Goal: Task Accomplishment & Management: Manage account settings

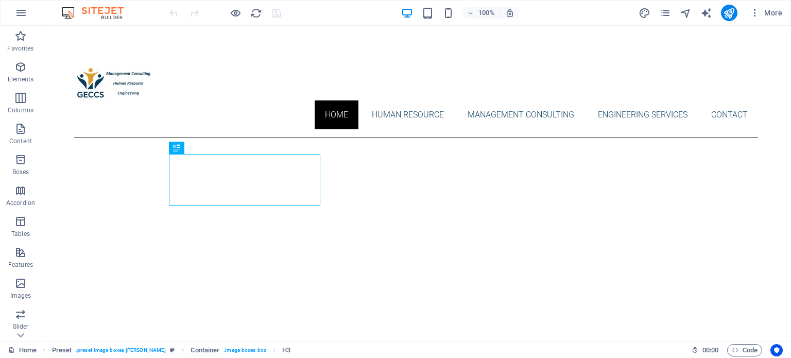
scroll to position [294, 0]
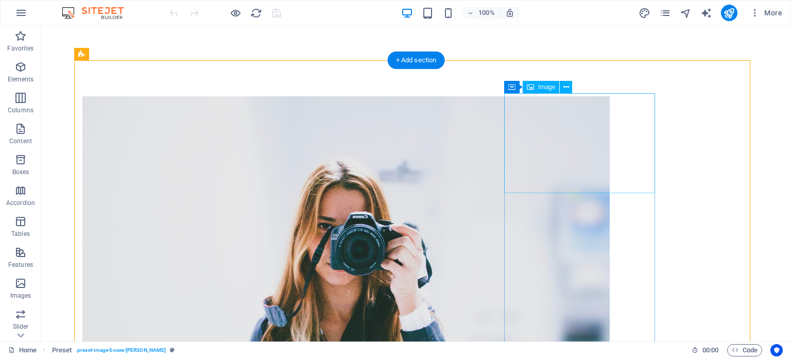
scroll to position [23, 0]
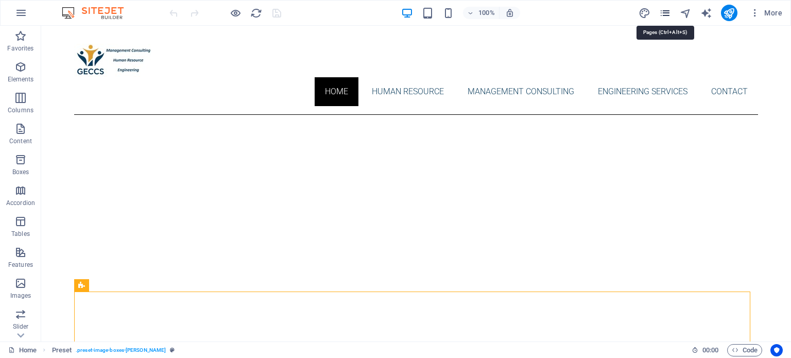
click at [665, 16] on icon "pages" at bounding box center [665, 13] width 12 height 12
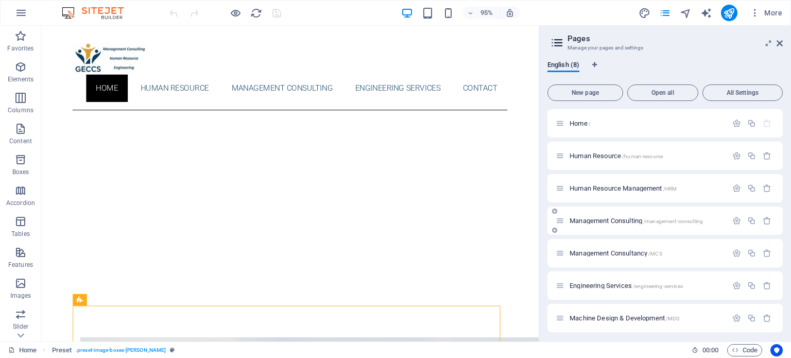
click at [589, 214] on div "Management Consulting /management-consulting" at bounding box center [664, 220] width 235 height 28
click at [587, 218] on span "Management Consulting /management-consulting" at bounding box center [635, 221] width 133 height 8
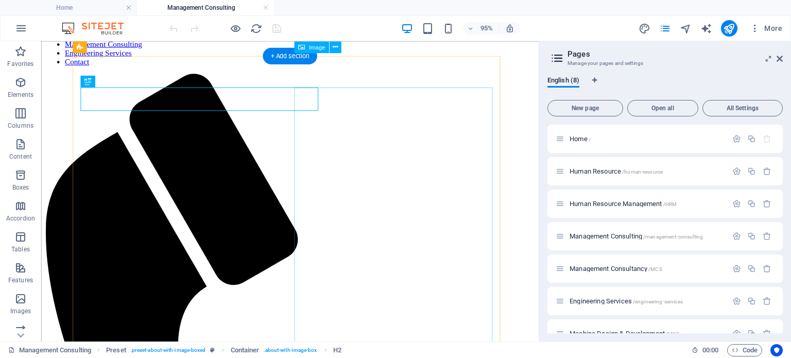
scroll to position [0, 0]
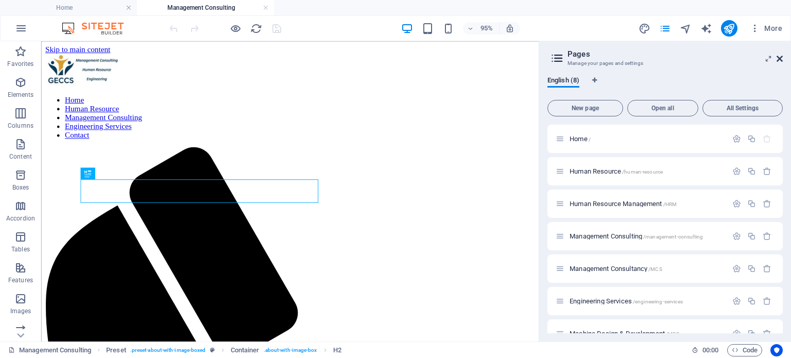
click at [778, 60] on icon at bounding box center [779, 59] width 6 height 8
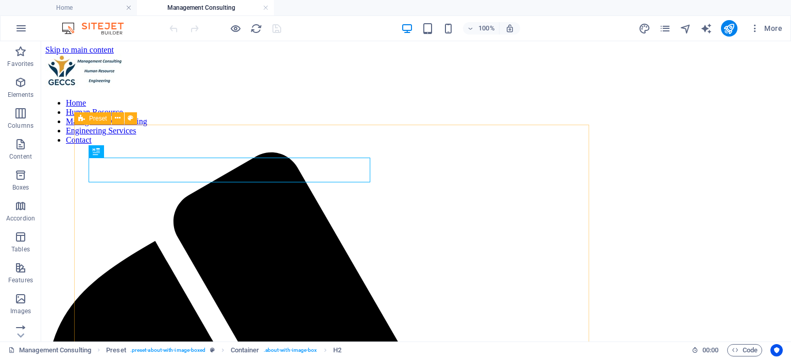
click at [80, 118] on icon at bounding box center [81, 118] width 7 height 12
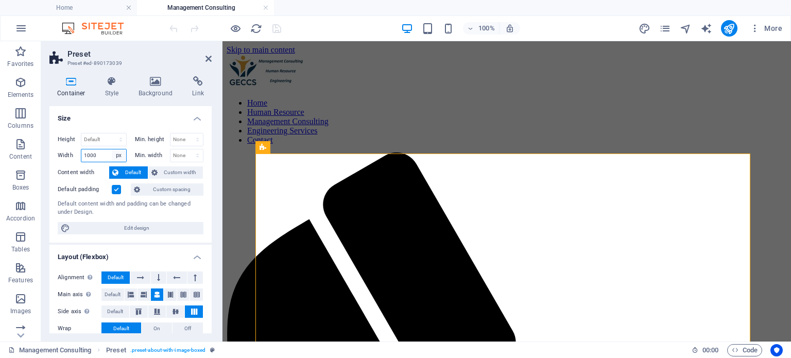
click at [119, 153] on select "Default px rem % em vh vw" at bounding box center [119, 155] width 14 height 12
select select "default"
click at [112, 149] on select "Default px rem % em vh vw" at bounding box center [119, 155] width 14 height 12
select select "DISABLED_OPTION_VALUE"
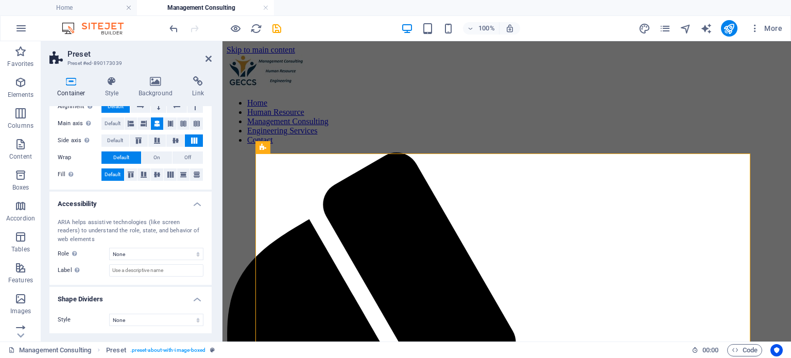
scroll to position [171, 0]
click at [208, 55] on icon at bounding box center [208, 59] width 6 height 8
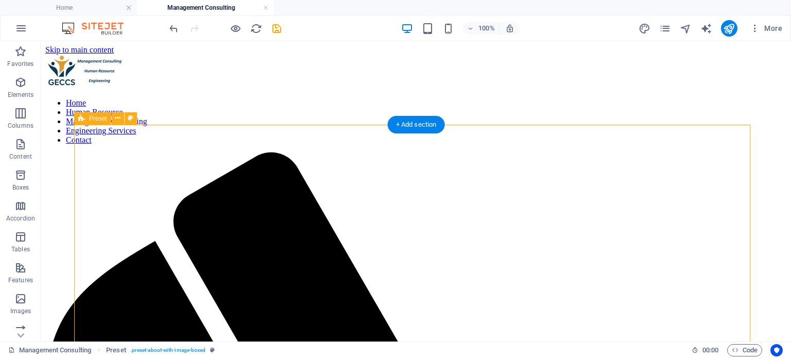
scroll to position [257, 0]
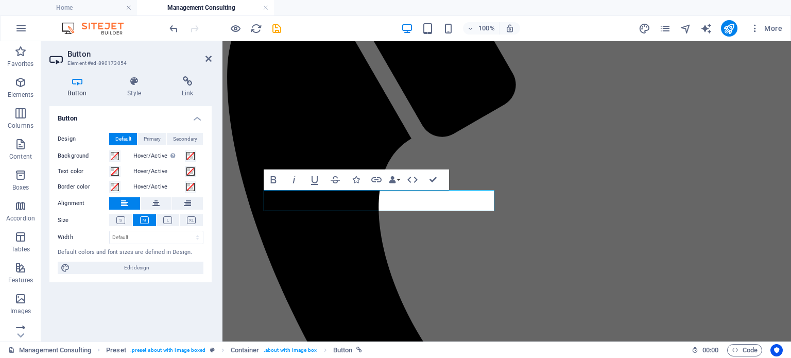
scroll to position [286, 0]
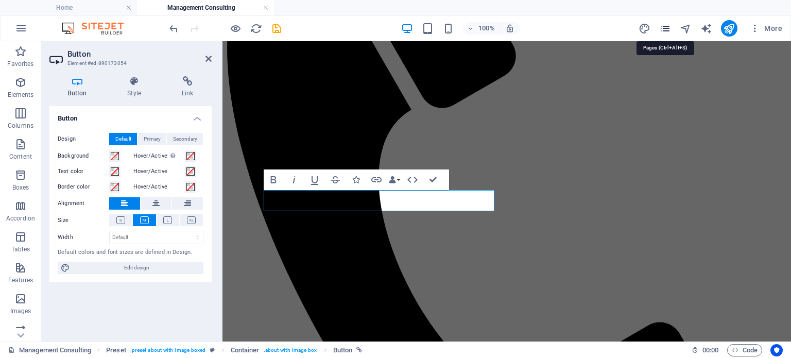
click at [665, 30] on icon "pages" at bounding box center [665, 29] width 12 height 12
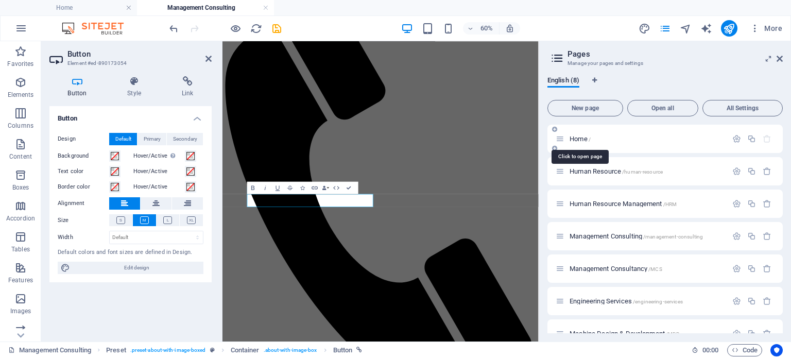
click at [580, 136] on span "Home /" at bounding box center [579, 139] width 21 height 8
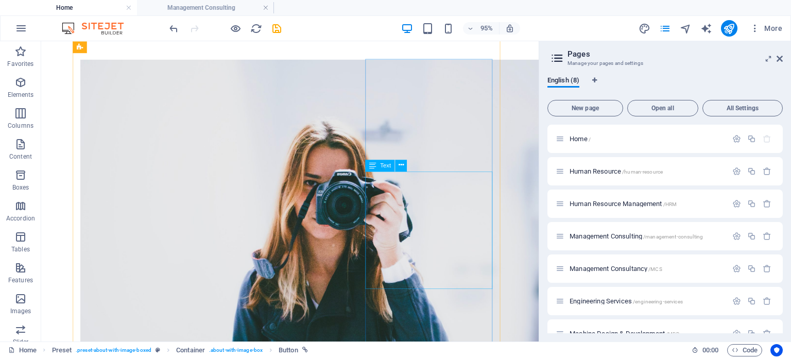
scroll to position [589, 0]
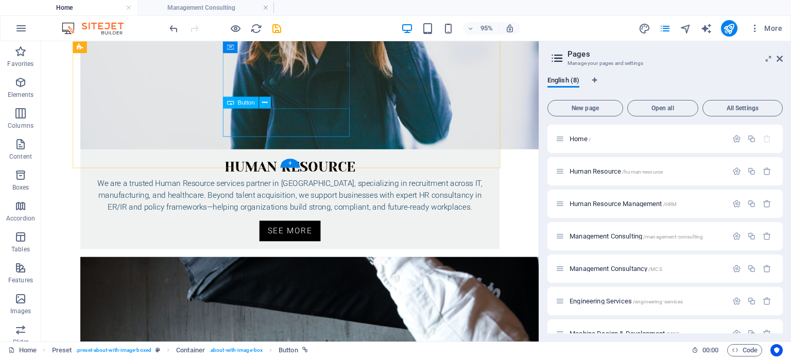
select select
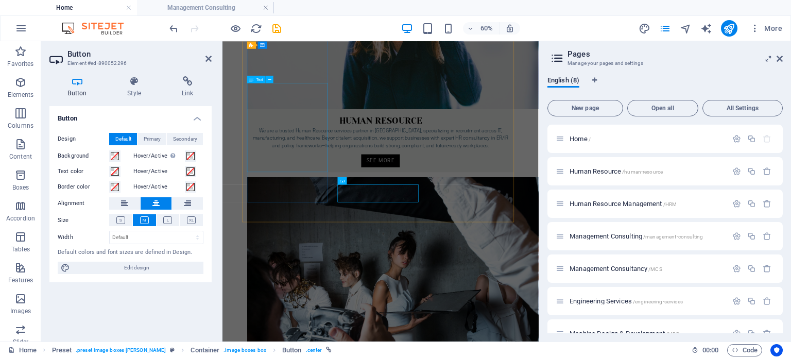
scroll to position [422, 0]
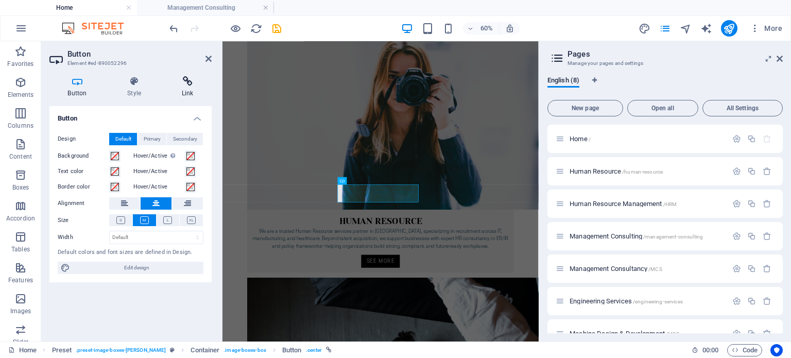
click at [189, 86] on h4 "Link" at bounding box center [187, 87] width 48 height 22
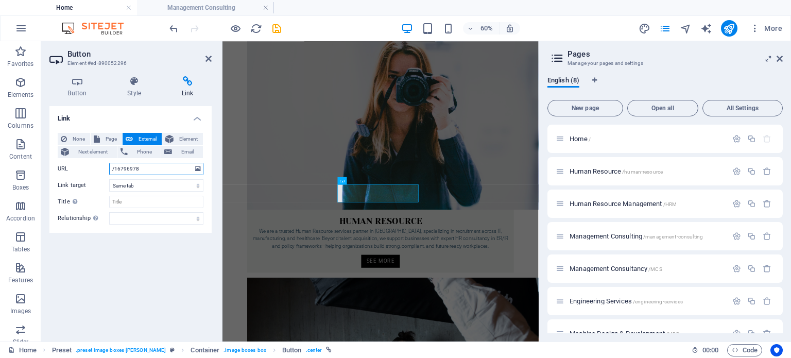
click at [159, 172] on input "/16796978" at bounding box center [156, 169] width 94 height 12
drag, startPoint x: 177, startPoint y: 170, endPoint x: 114, endPoint y: 168, distance: 62.9
click at [114, 168] on input "/management-consulting" at bounding box center [156, 169] width 94 height 12
paste input "/"
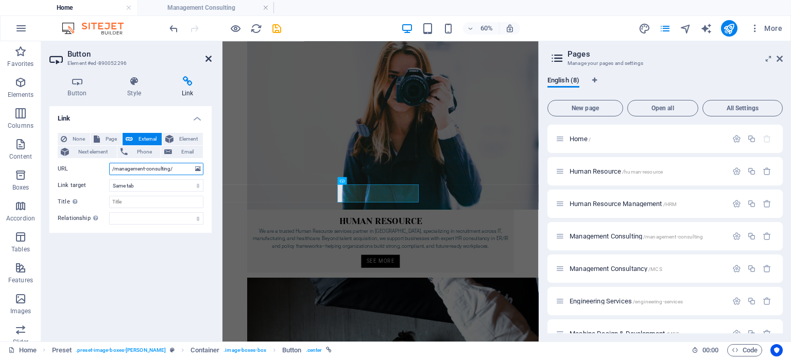
type input "/management-consulting/"
click at [208, 60] on icon at bounding box center [208, 59] width 6 height 8
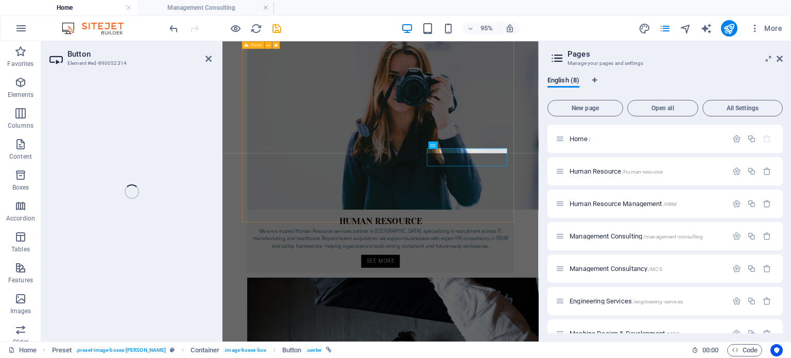
select select
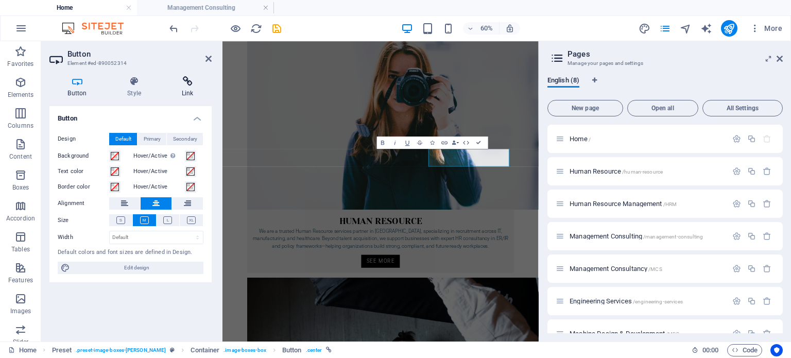
click at [191, 86] on icon at bounding box center [187, 81] width 48 height 10
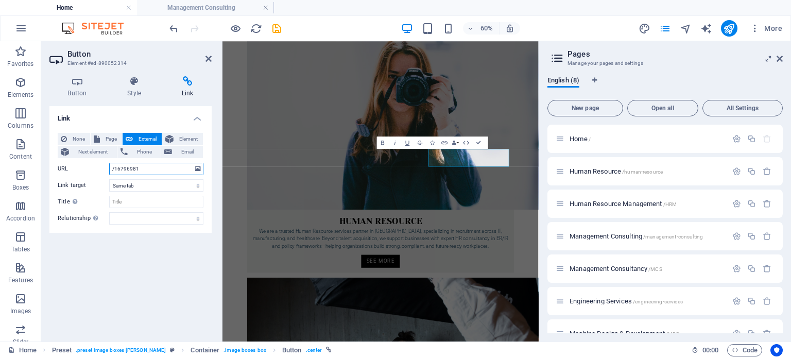
drag, startPoint x: 148, startPoint y: 173, endPoint x: 113, endPoint y: 166, distance: 36.1
click at [113, 166] on input "/16796981" at bounding box center [156, 169] width 94 height 12
paste input "engineering-services/"
type input "/engineering-services/"
click at [156, 263] on div "Link None Page External Element Next element Phone Email Page Home Human Resour…" at bounding box center [130, 219] width 162 height 227
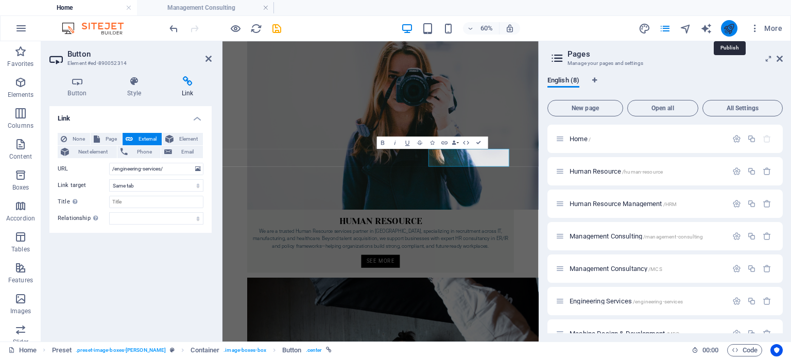
click at [729, 27] on icon "publish" at bounding box center [729, 29] width 12 height 12
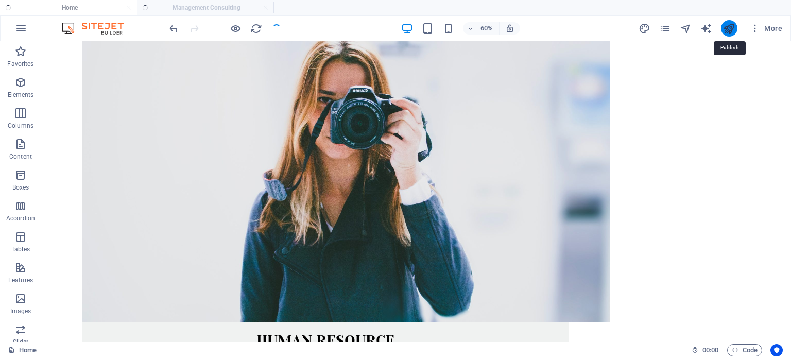
scroll to position [393, 0]
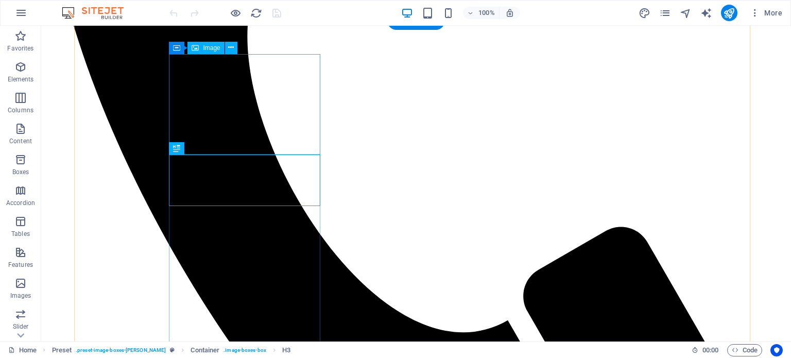
scroll to position [538, 0]
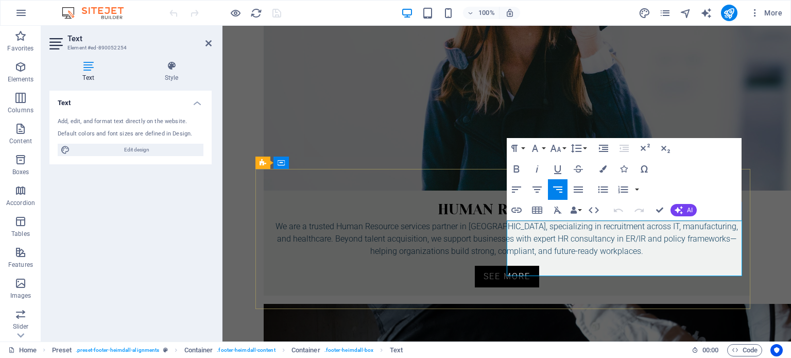
scroll to position [565, 0]
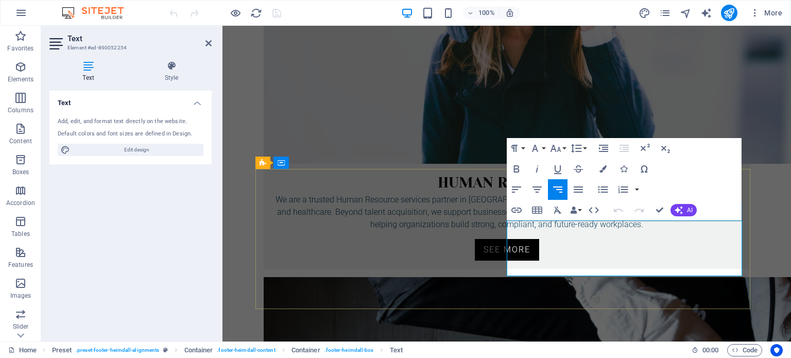
drag, startPoint x: 656, startPoint y: 267, endPoint x: 688, endPoint y: 268, distance: 31.4
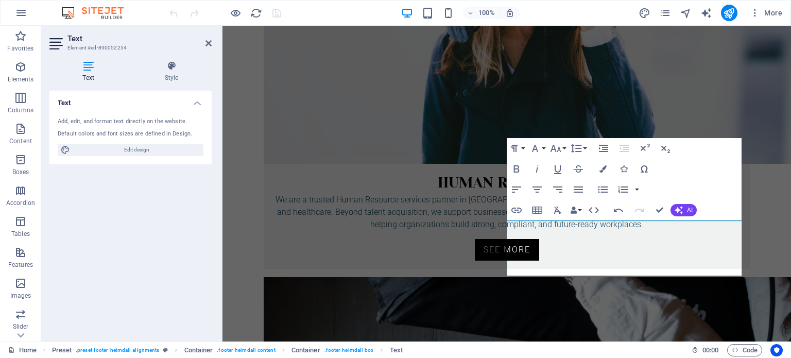
click at [208, 43] on icon at bounding box center [208, 43] width 6 height 8
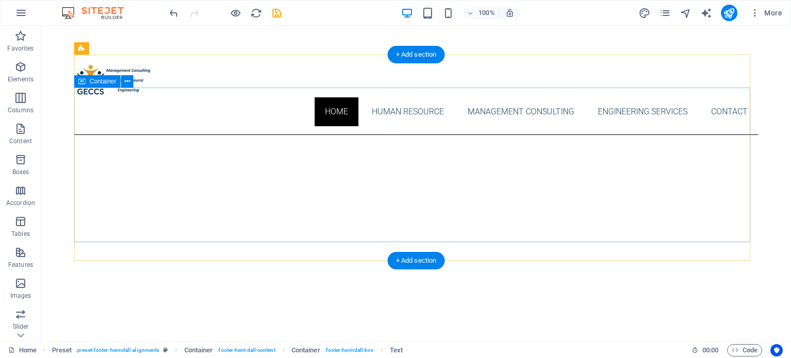
scroll to position [0, 0]
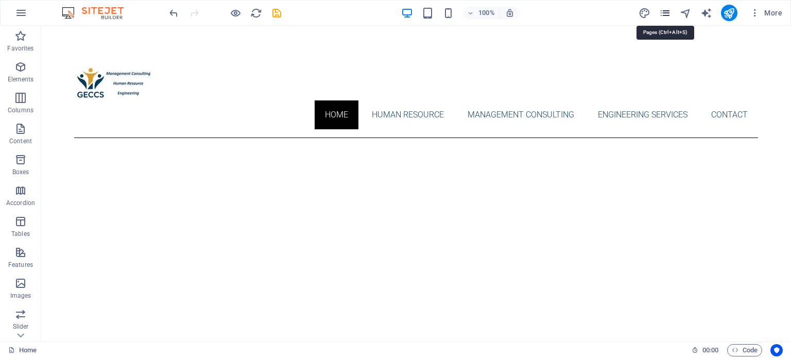
click at [664, 16] on icon "pages" at bounding box center [665, 13] width 12 height 12
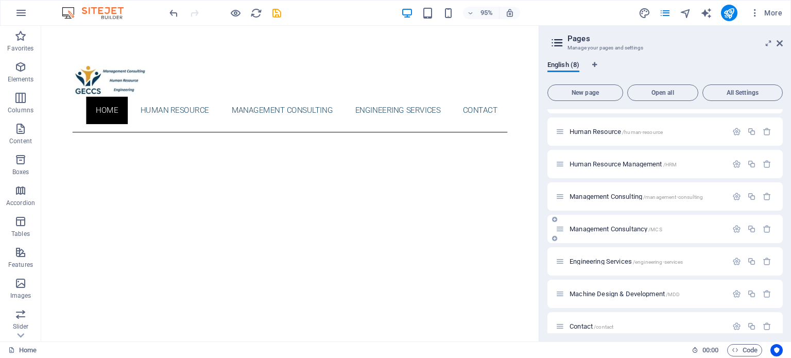
scroll to position [35, 0]
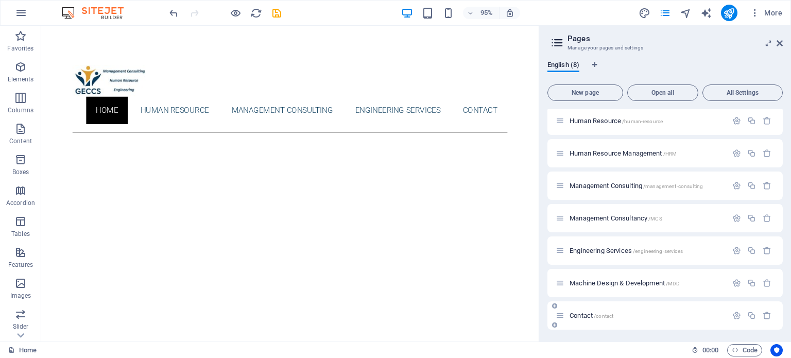
click at [582, 316] on span "Contact /contact" at bounding box center [591, 315] width 44 height 8
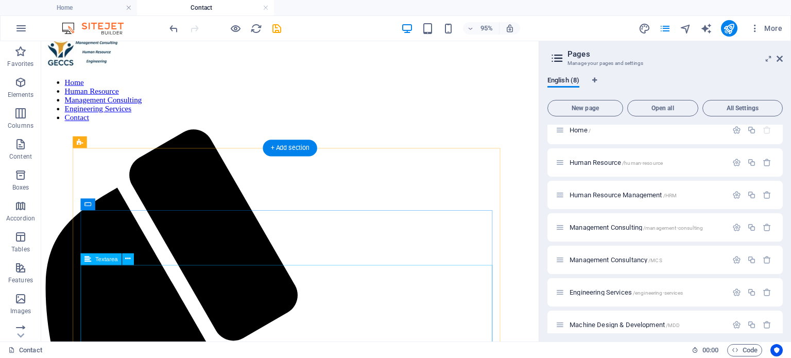
scroll to position [0, 0]
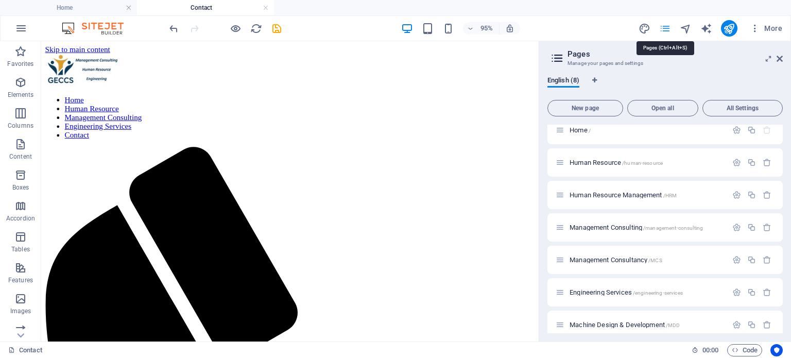
click at [667, 26] on icon "pages" at bounding box center [665, 29] width 12 height 12
click at [579, 129] on span "Home /" at bounding box center [579, 130] width 21 height 8
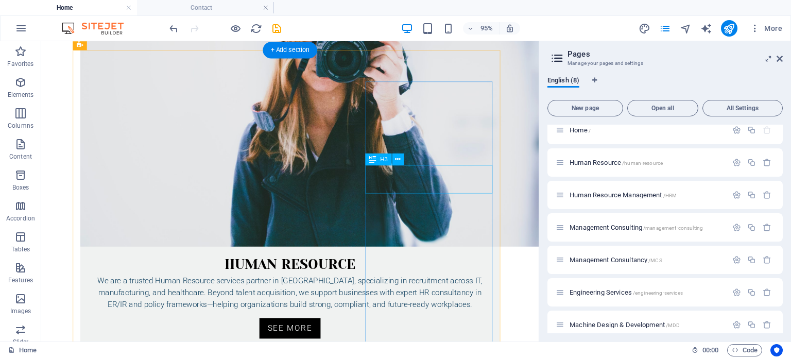
scroll to position [606, 0]
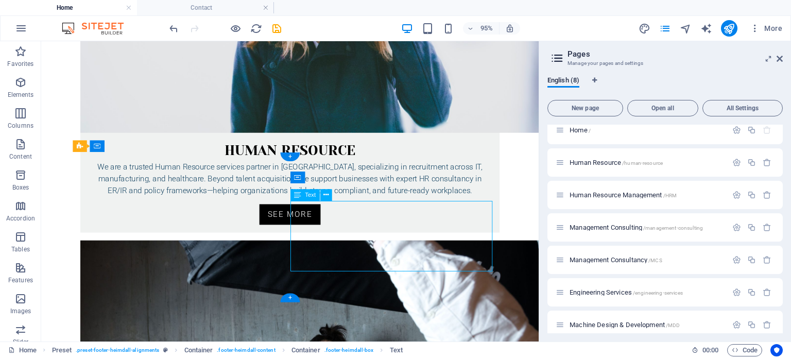
drag, startPoint x: 457, startPoint y: 276, endPoint x: 397, endPoint y: 412, distance: 148.9
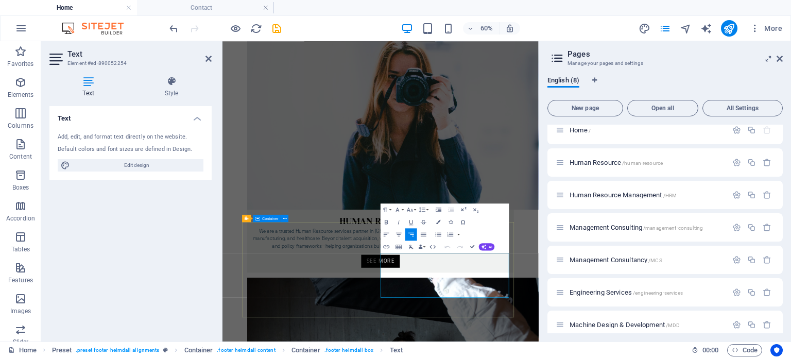
drag, startPoint x: 636, startPoint y: 455, endPoint x: 703, endPoint y: 458, distance: 67.0
click at [778, 58] on icon at bounding box center [779, 59] width 6 height 8
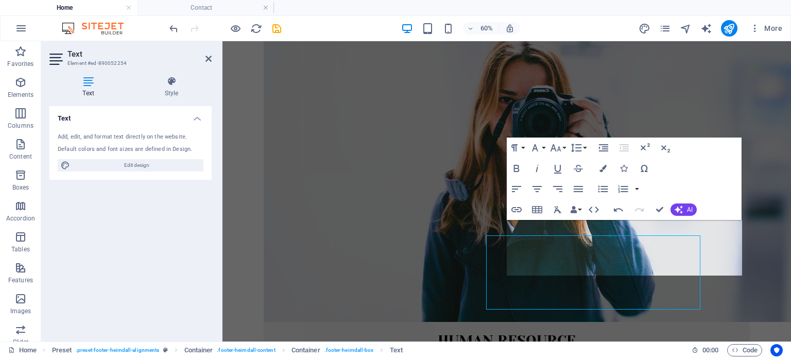
scroll to position [581, 0]
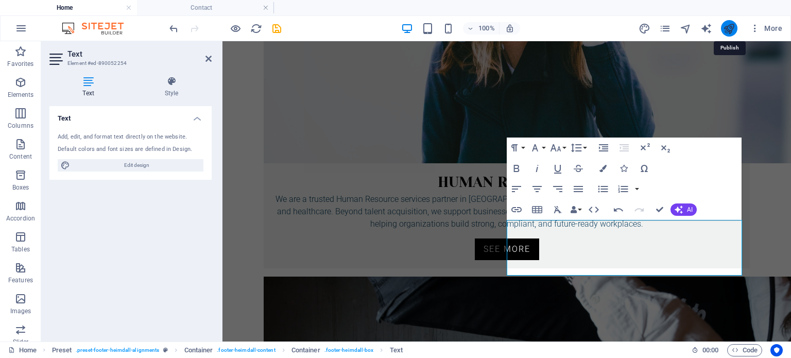
click at [730, 28] on icon "publish" at bounding box center [729, 29] width 12 height 12
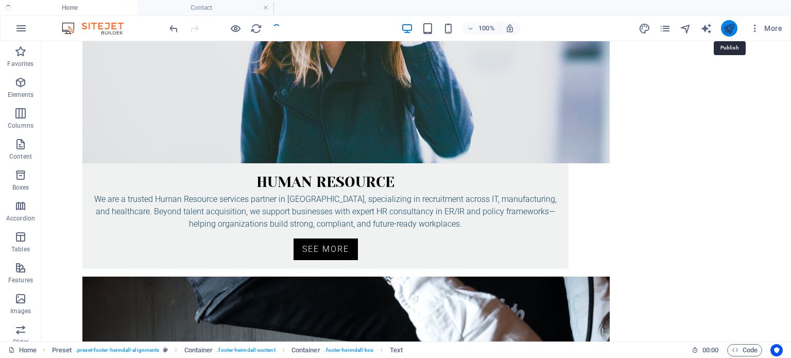
scroll to position [554, 0]
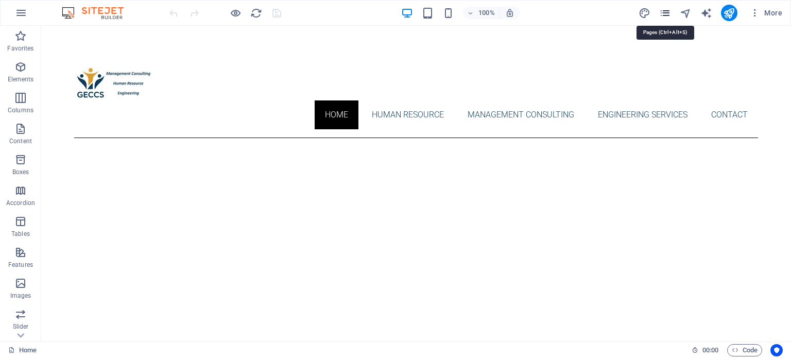
click at [665, 8] on icon "pages" at bounding box center [665, 13] width 12 height 12
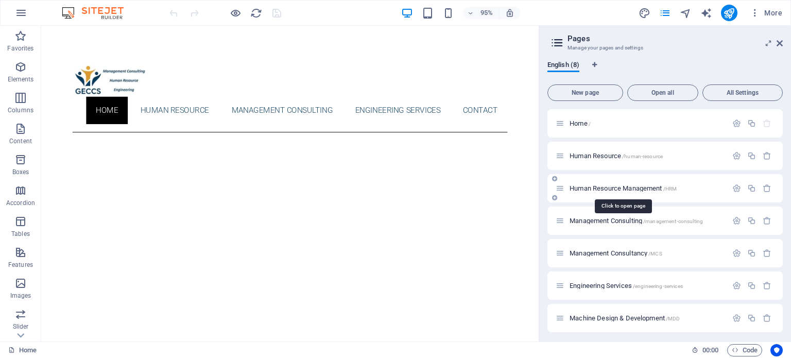
click at [591, 191] on span "Human Resource Management /HRM" at bounding box center [622, 188] width 107 height 8
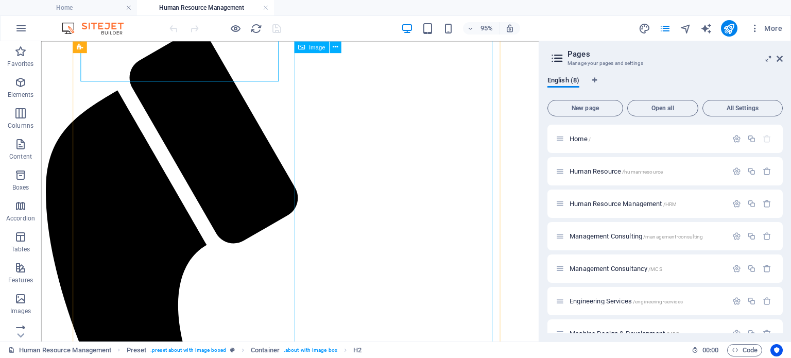
scroll to position [62, 0]
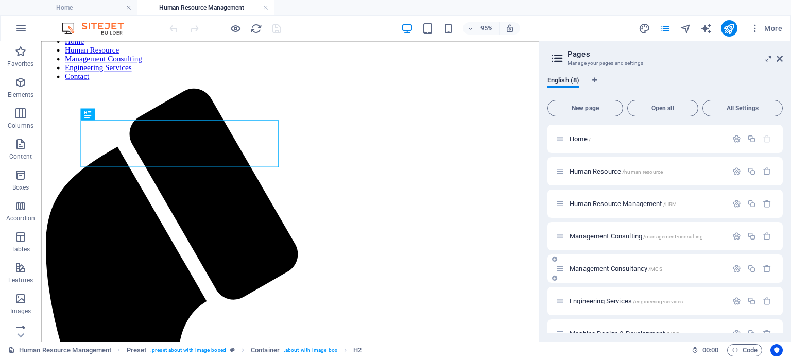
click at [612, 269] on span "Management Consultancy /MCS" at bounding box center [615, 269] width 93 height 8
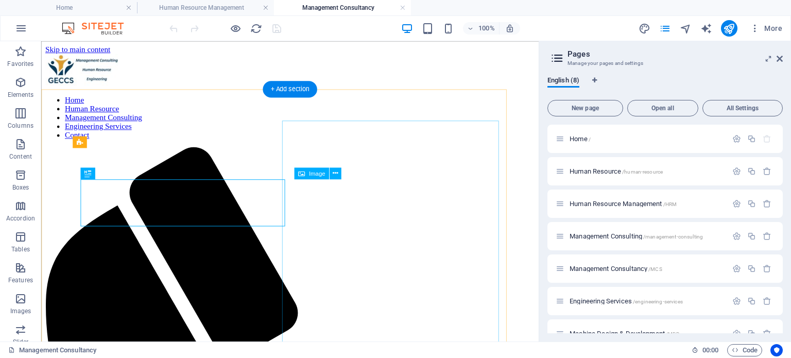
scroll to position [0, 0]
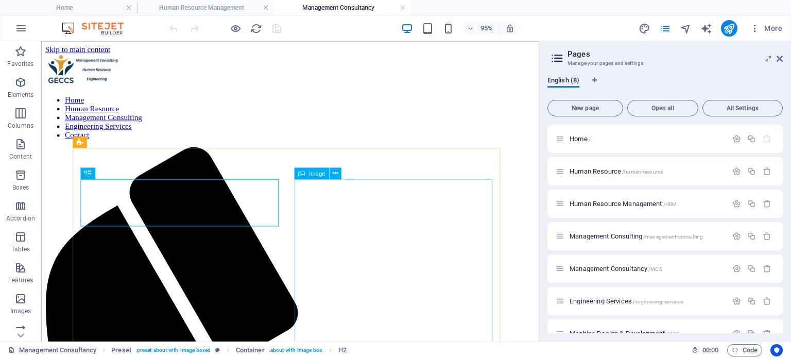
click at [302, 172] on icon at bounding box center [301, 173] width 7 height 12
select select "%"
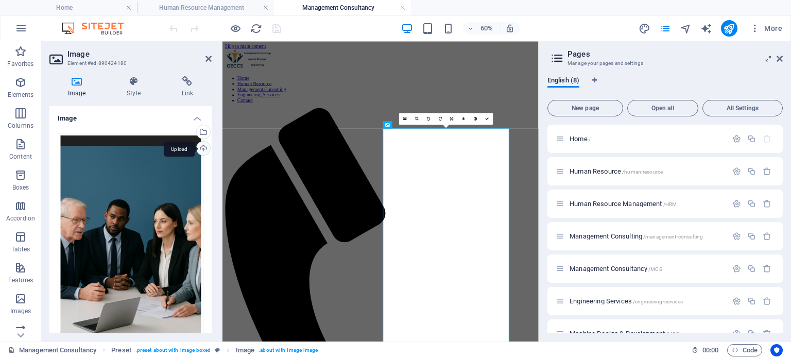
click at [202, 145] on div "Upload" at bounding box center [202, 149] width 15 height 15
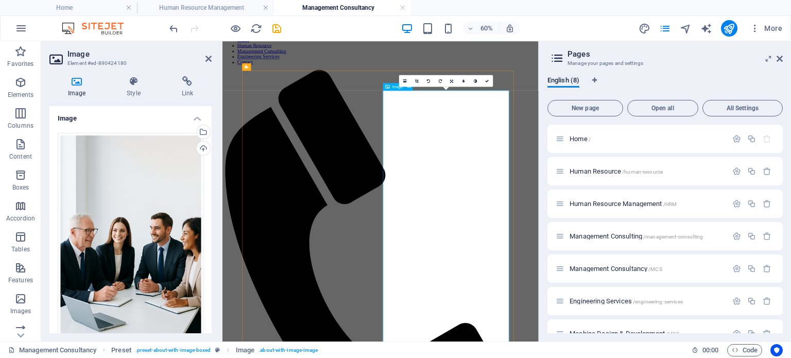
scroll to position [65, 0]
click at [778, 57] on icon at bounding box center [779, 59] width 6 height 8
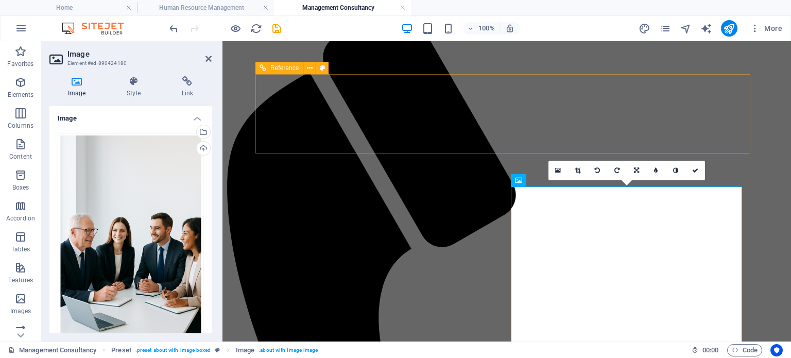
scroll to position [0, 0]
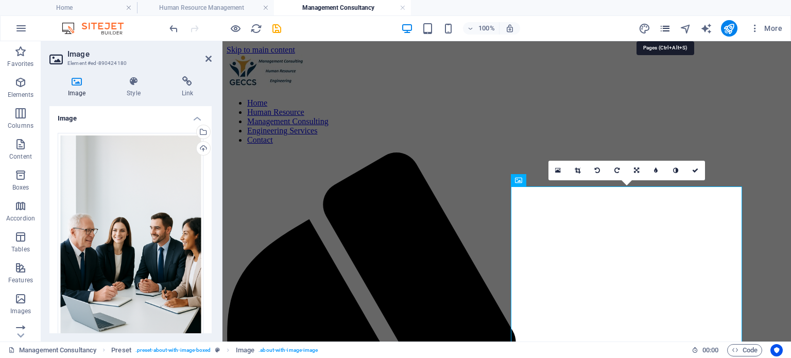
click at [663, 30] on icon "pages" at bounding box center [665, 29] width 12 height 12
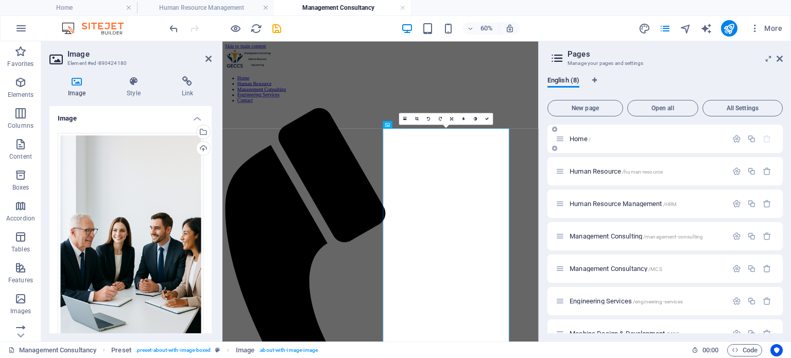
click at [579, 140] on span "Home /" at bounding box center [579, 139] width 21 height 8
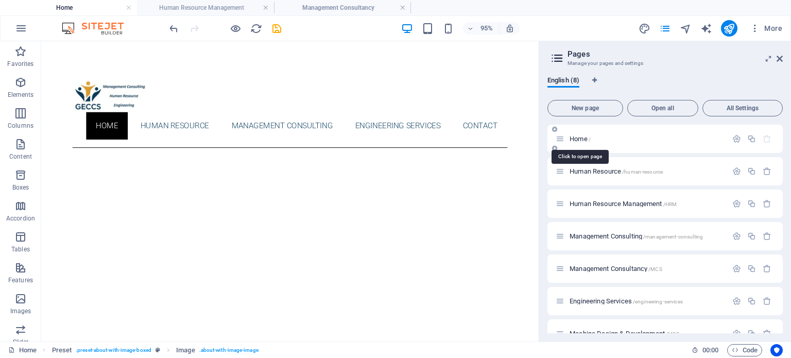
click at [579, 140] on span "Home /" at bounding box center [579, 139] width 21 height 8
click at [735, 137] on icon "button" at bounding box center [736, 138] width 9 height 9
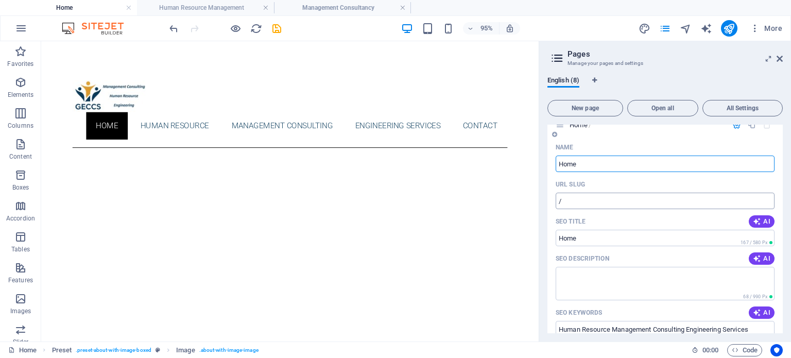
scroll to position [24, 0]
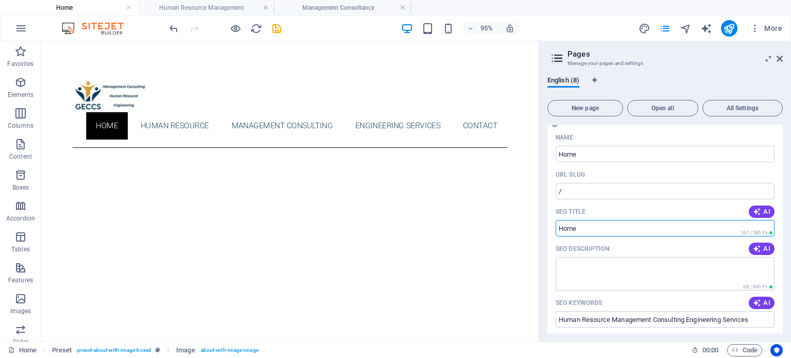
click at [639, 227] on input "SEO Title" at bounding box center [664, 228] width 219 height 16
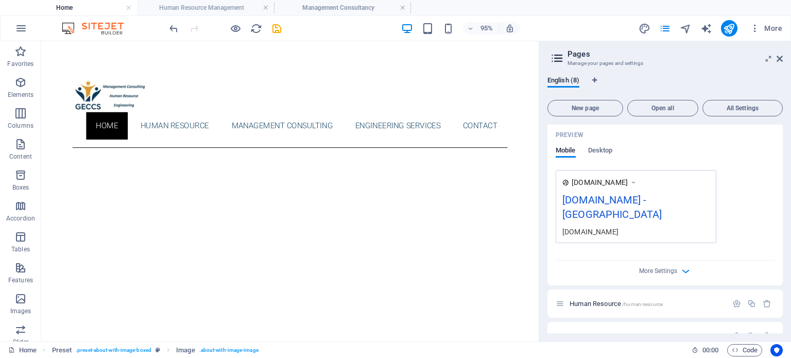
scroll to position [266, 0]
click at [586, 226] on div "[DOMAIN_NAME]" at bounding box center [635, 231] width 147 height 11
click at [609, 200] on div "[DOMAIN_NAME] - [GEOGRAPHIC_DATA]" at bounding box center [635, 209] width 147 height 34
click at [683, 265] on icon "button" at bounding box center [686, 271] width 12 height 12
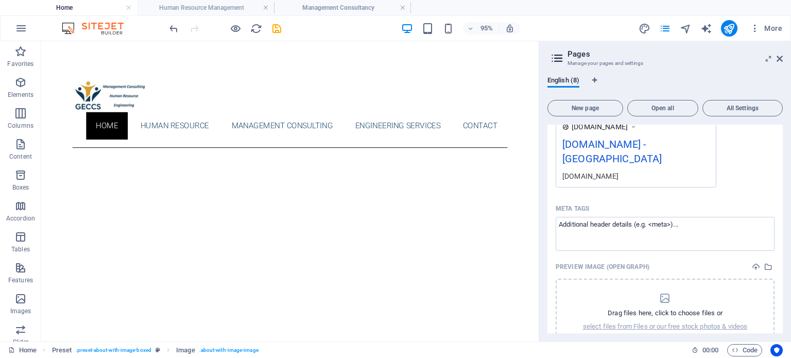
scroll to position [323, 0]
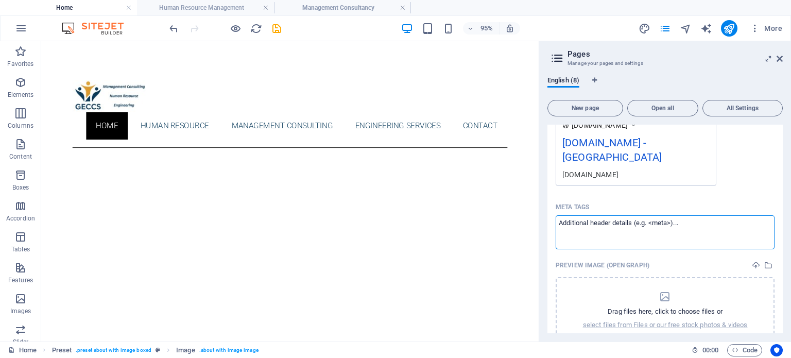
click at [689, 215] on textarea "Meta tags ​" at bounding box center [664, 231] width 219 height 33
type textarea "A"
click at [767, 184] on body "[DOMAIN_NAME] Home Human Resource Management Management Consultancy Favorites E…" at bounding box center [395, 179] width 791 height 358
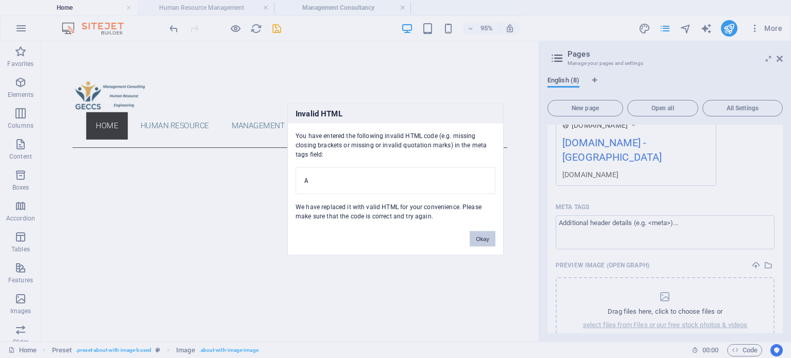
click at [767, 184] on div "Invalid HTML You have entered the following invalid HTML code (e.g. missing clo…" at bounding box center [395, 179] width 791 height 358
click at [480, 241] on button "Okay" at bounding box center [482, 238] width 26 height 15
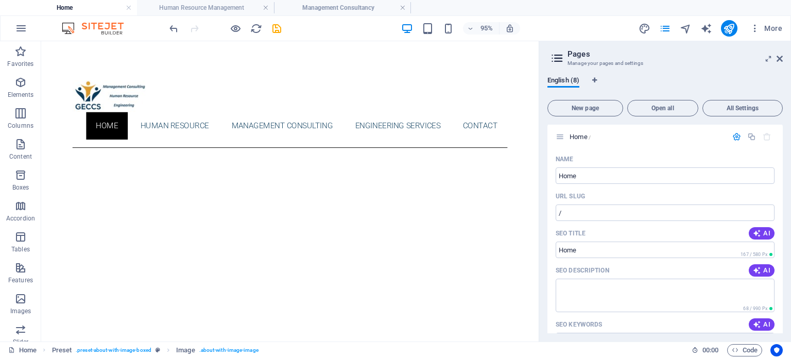
scroll to position [0, 0]
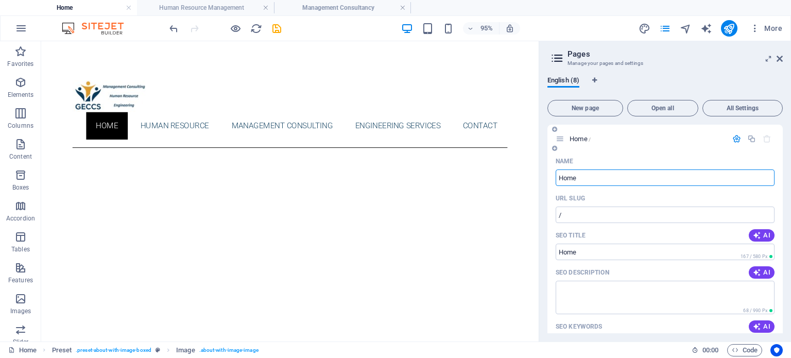
click at [694, 178] on input "Home" at bounding box center [664, 177] width 219 height 16
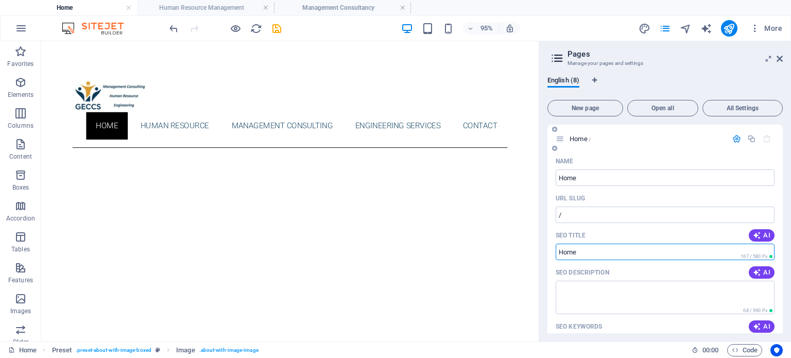
click at [645, 250] on input "SEO Title" at bounding box center [664, 251] width 219 height 16
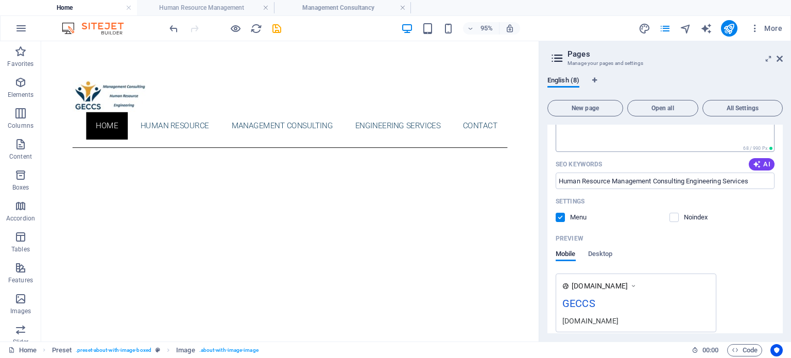
scroll to position [182, 0]
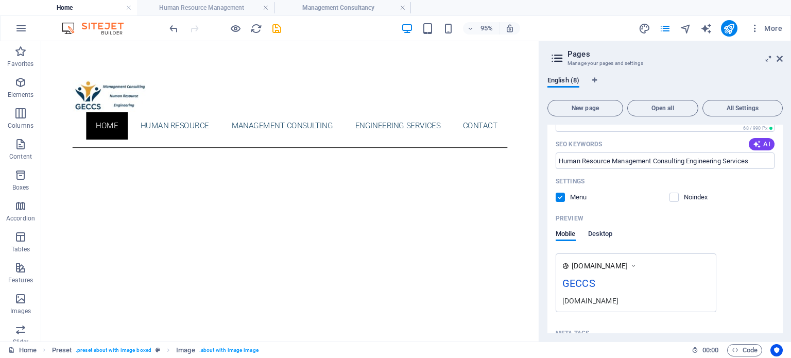
click at [602, 233] on span "Desktop" at bounding box center [600, 235] width 25 height 14
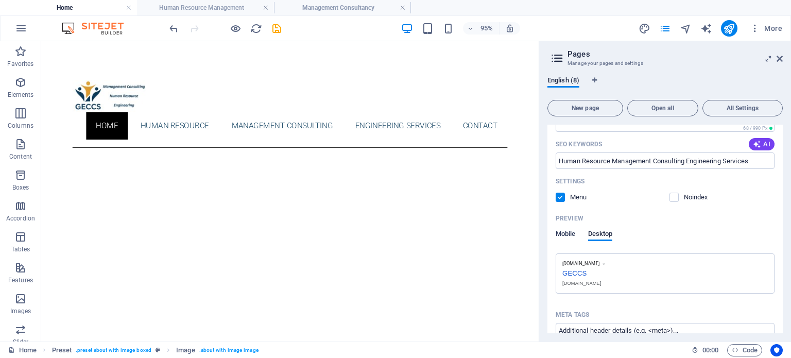
click at [567, 233] on span "Mobile" at bounding box center [565, 235] width 20 height 14
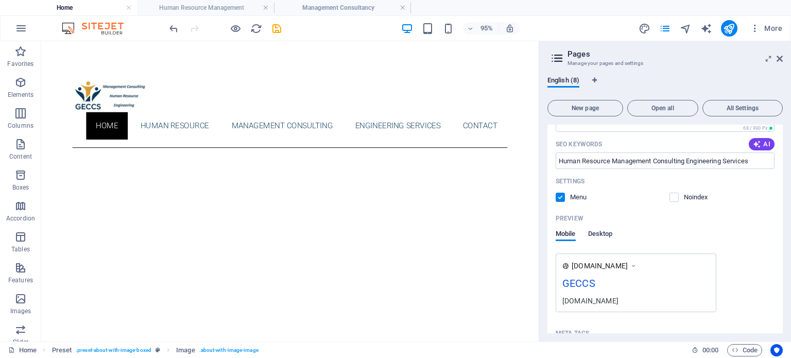
click at [603, 233] on span "Desktop" at bounding box center [600, 235] width 25 height 14
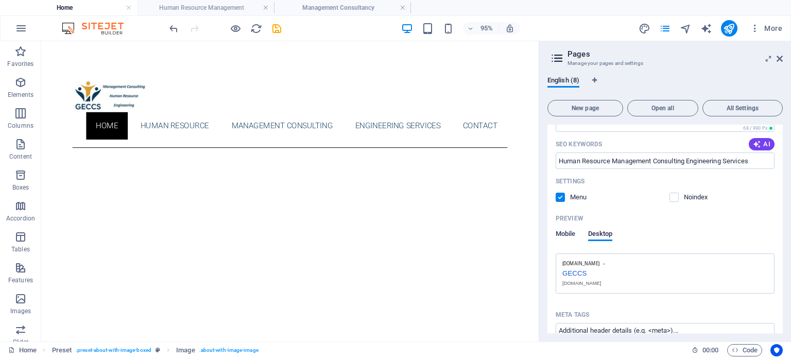
click at [568, 238] on span "Mobile" at bounding box center [565, 235] width 20 height 14
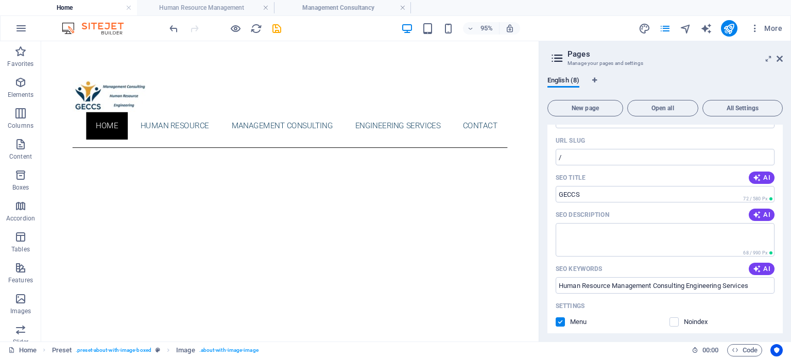
scroll to position [57, 0]
click at [612, 195] on input "GECCS" at bounding box center [664, 194] width 219 height 16
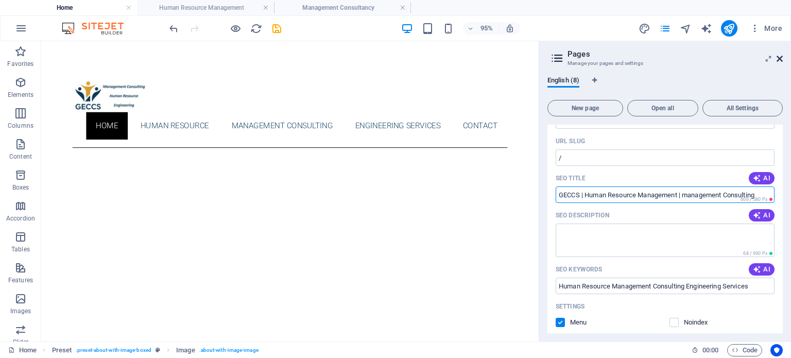
type input "GECCS | Human Resource Management | management Consulting"
click at [776, 61] on icon at bounding box center [779, 59] width 6 height 8
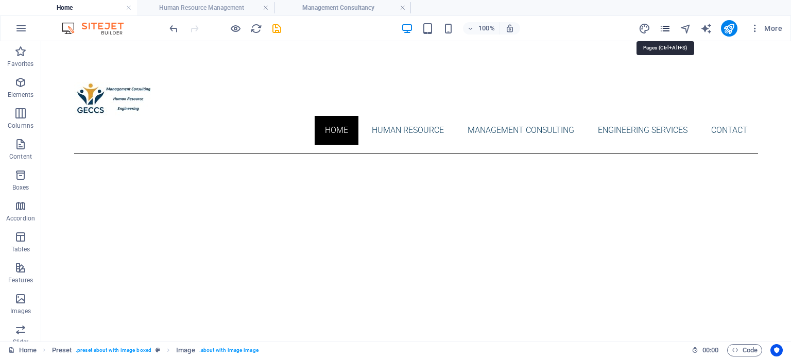
click at [664, 24] on icon "pages" at bounding box center [665, 29] width 12 height 12
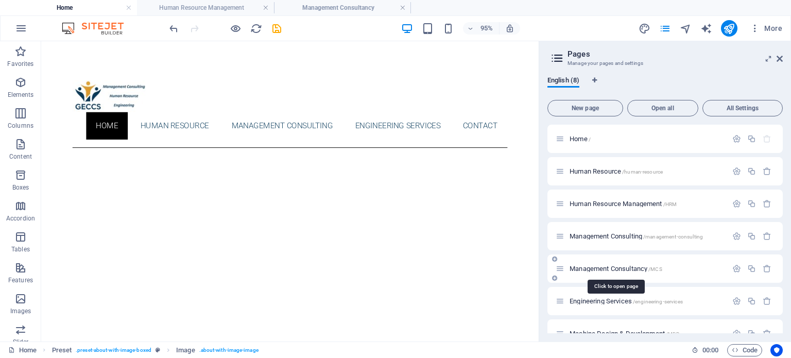
click at [592, 271] on span "Management Consultancy /MCS" at bounding box center [615, 269] width 93 height 8
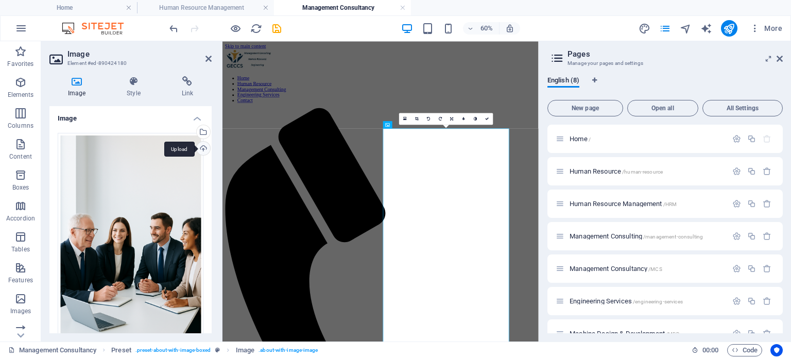
click at [204, 146] on div "Upload" at bounding box center [202, 149] width 15 height 15
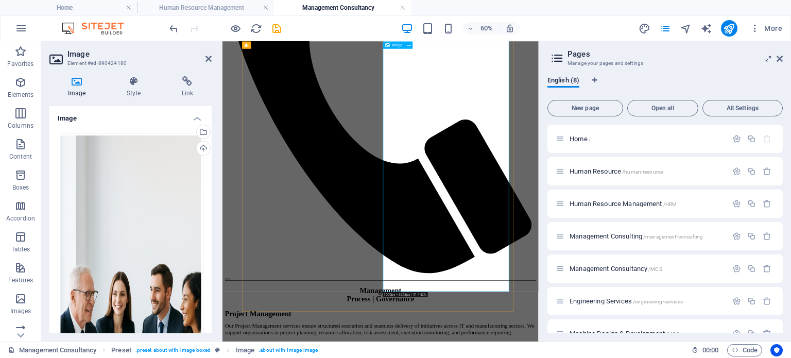
scroll to position [403, 0]
click at [778, 56] on icon at bounding box center [779, 59] width 6 height 8
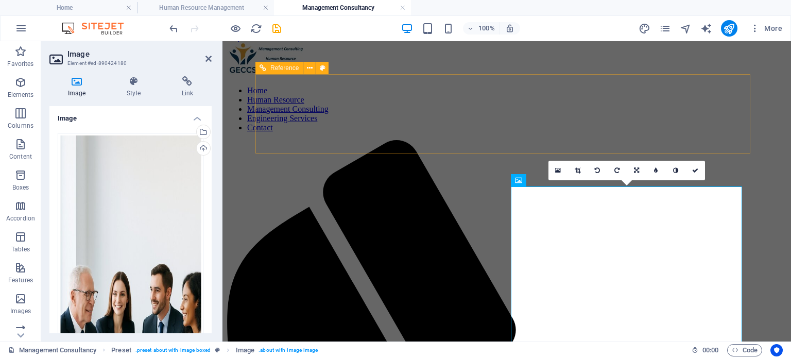
scroll to position [0, 0]
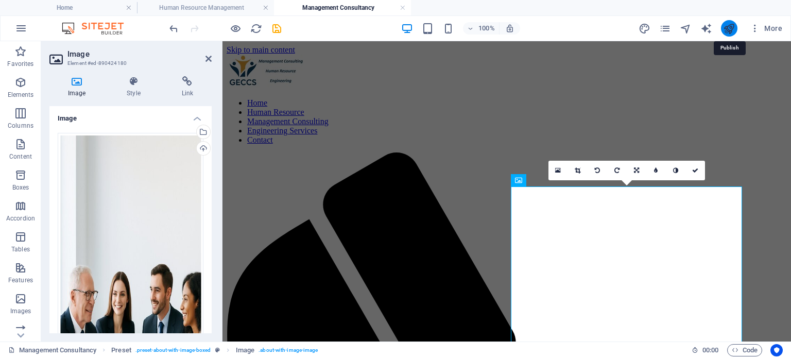
click at [727, 29] on icon "publish" at bounding box center [729, 29] width 12 height 12
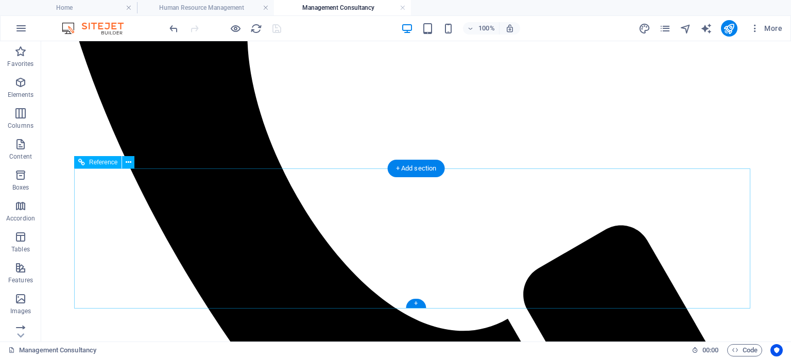
scroll to position [627, 0]
